Goal: Task Accomplishment & Management: Use online tool/utility

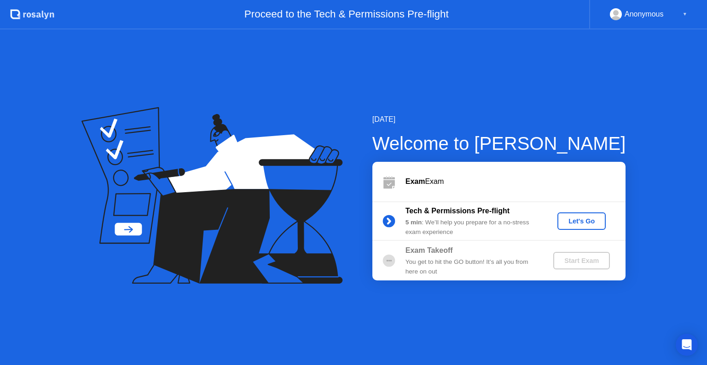
click at [585, 221] on div "Let's Go" at bounding box center [581, 221] width 41 height 7
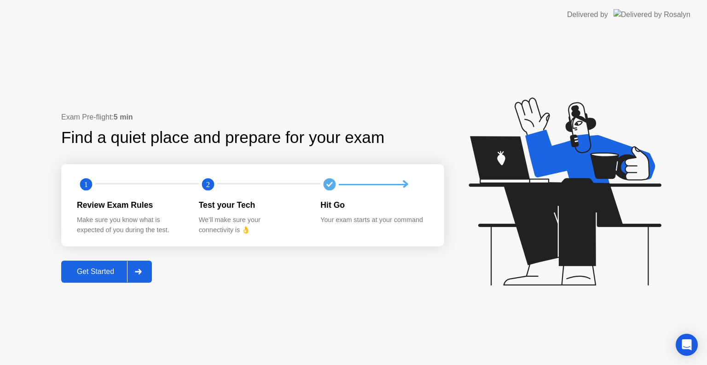
click at [96, 274] on div "Get Started" at bounding box center [95, 272] width 63 height 8
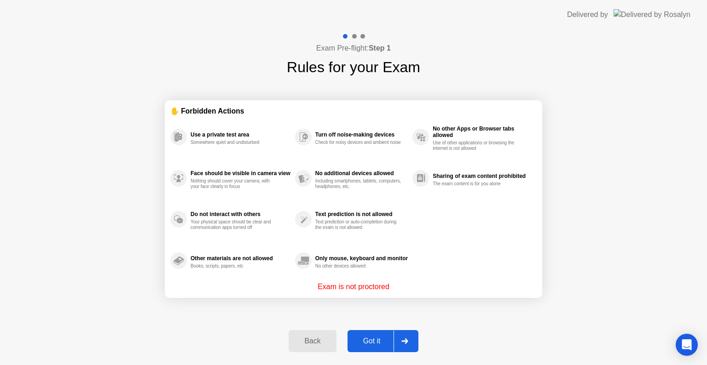
click at [372, 343] on div "Got it" at bounding box center [371, 341] width 43 height 8
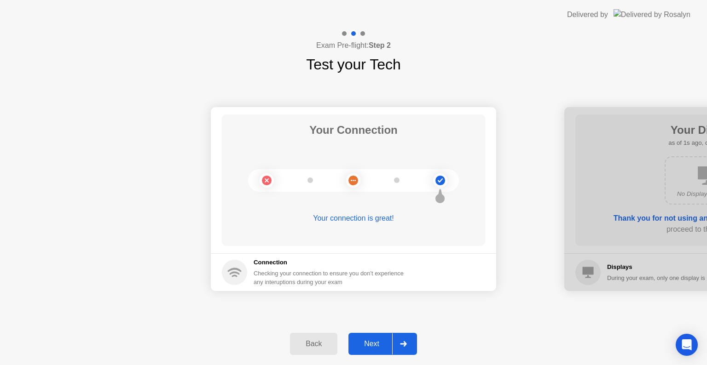
click at [372, 343] on div "Next" at bounding box center [371, 344] width 41 height 8
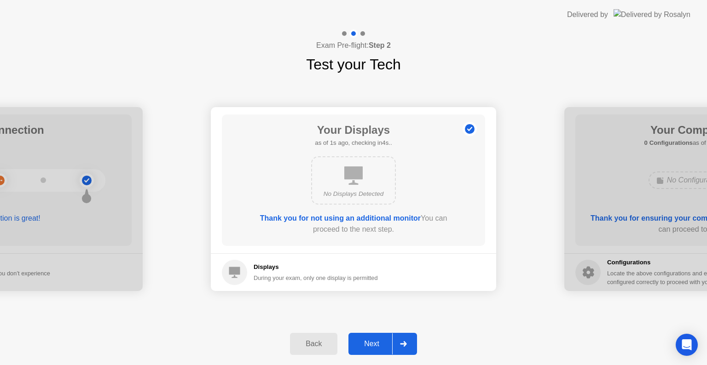
click at [372, 343] on div "Next" at bounding box center [371, 344] width 41 height 8
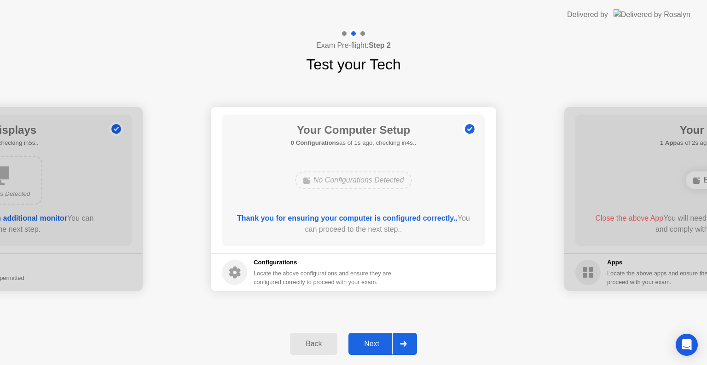
click at [372, 343] on div "Next" at bounding box center [371, 344] width 41 height 8
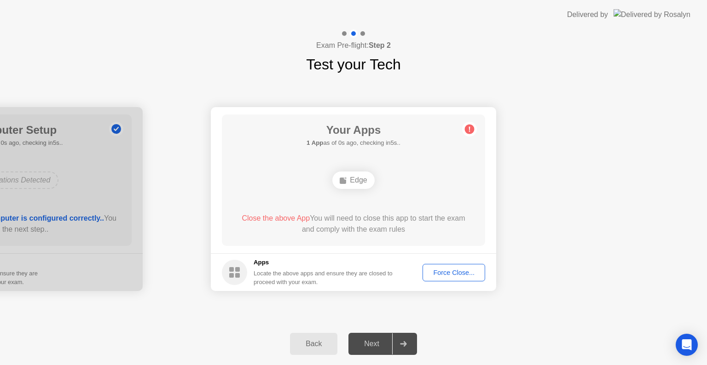
click at [440, 274] on div "Force Close..." at bounding box center [454, 272] width 56 height 7
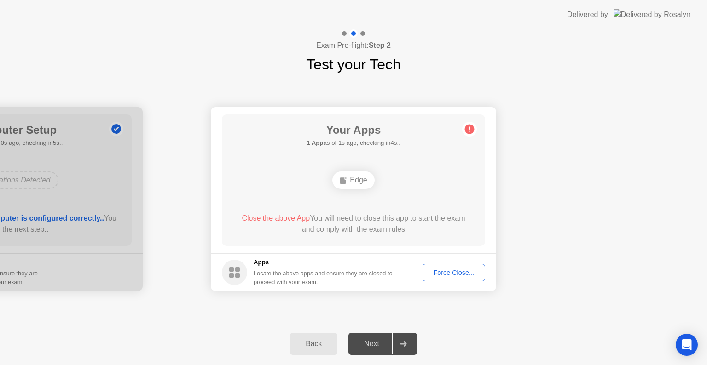
click at [454, 269] on div "Force Close..." at bounding box center [454, 272] width 56 height 7
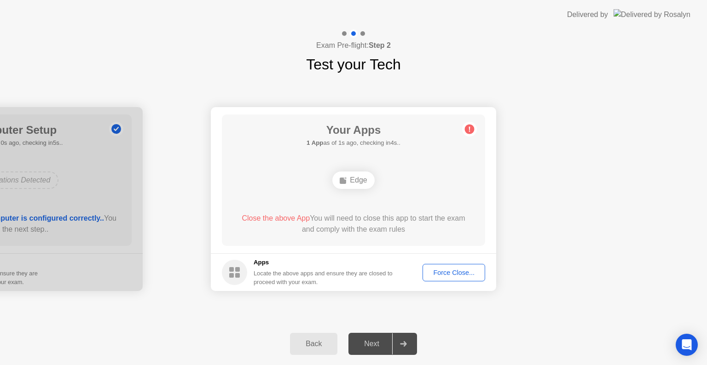
click at [452, 273] on div "Force Close..." at bounding box center [454, 272] width 56 height 7
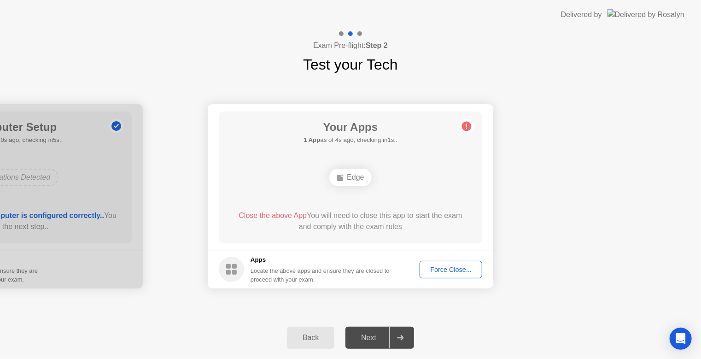
click at [442, 271] on div "Force Close..." at bounding box center [451, 269] width 56 height 7
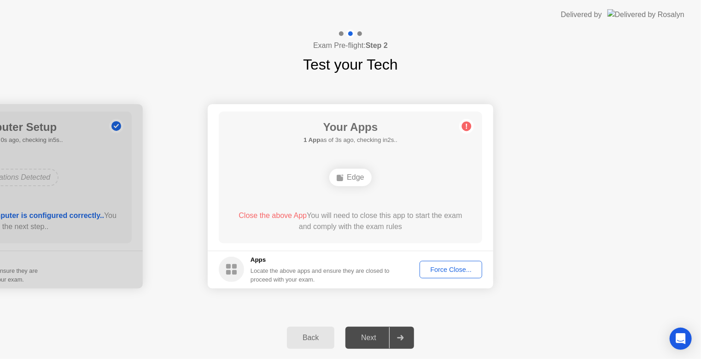
click at [320, 339] on div "Back" at bounding box center [311, 337] width 42 height 8
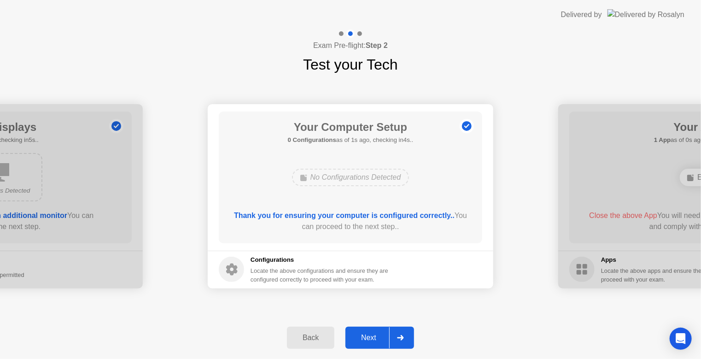
click at [372, 337] on div "Next" at bounding box center [368, 337] width 41 height 8
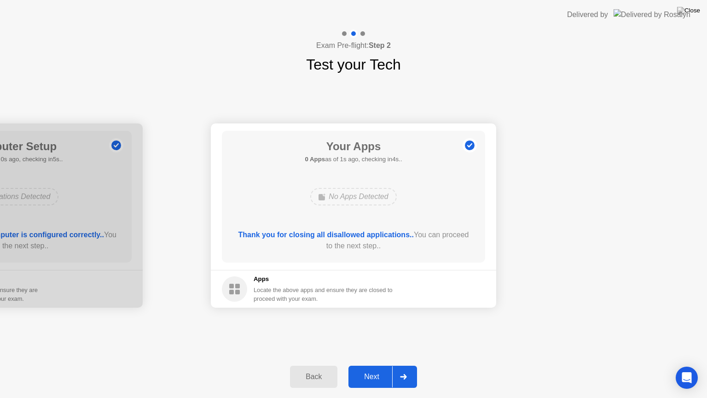
click at [370, 365] on div "Next" at bounding box center [371, 376] width 41 height 8
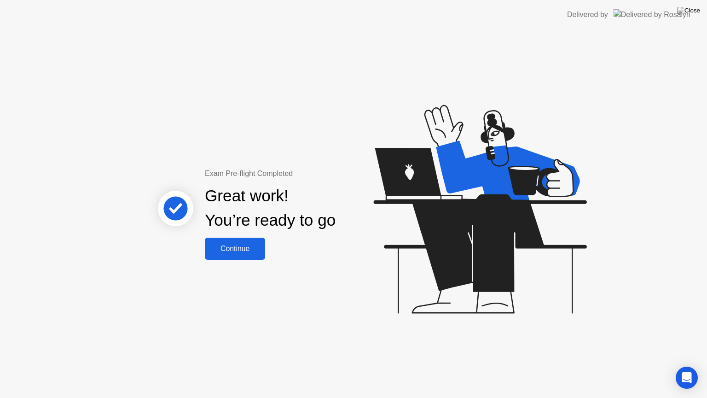
click at [252, 242] on button "Continue" at bounding box center [235, 249] width 60 height 22
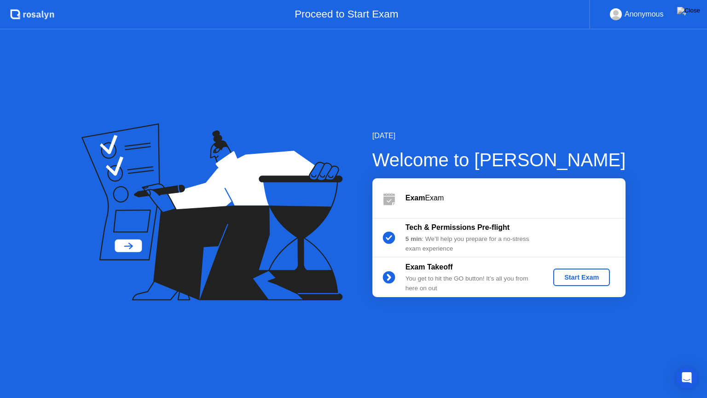
click at [584, 267] on div "Exam Takeoff You get to hit the GO button! It’s all you from here on out Start …" at bounding box center [498, 277] width 253 height 40
click at [582, 273] on div "Start Exam" at bounding box center [581, 276] width 49 height 7
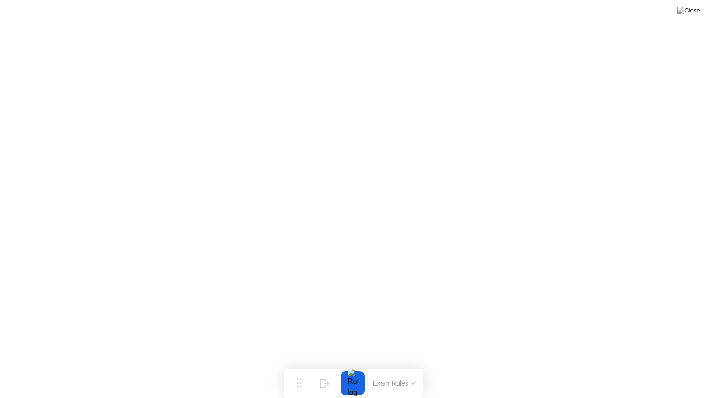
click at [386, 365] on button "Exam Rules" at bounding box center [394, 383] width 49 height 8
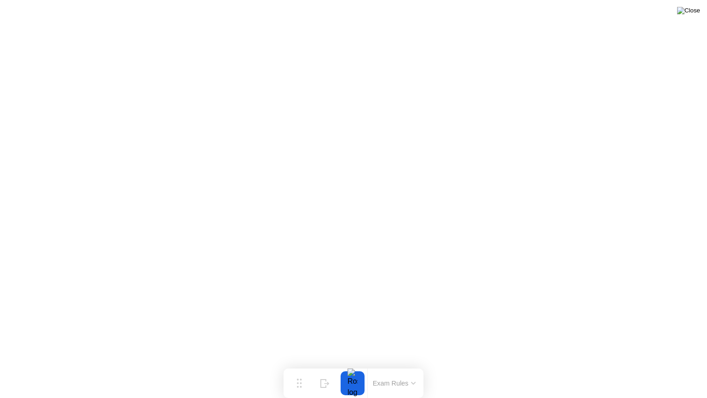
click at [696, 11] on img at bounding box center [688, 10] width 23 height 7
click at [549, 365] on div at bounding box center [353, 398] width 707 height 0
